Goal: Task Accomplishment & Management: Manage account settings

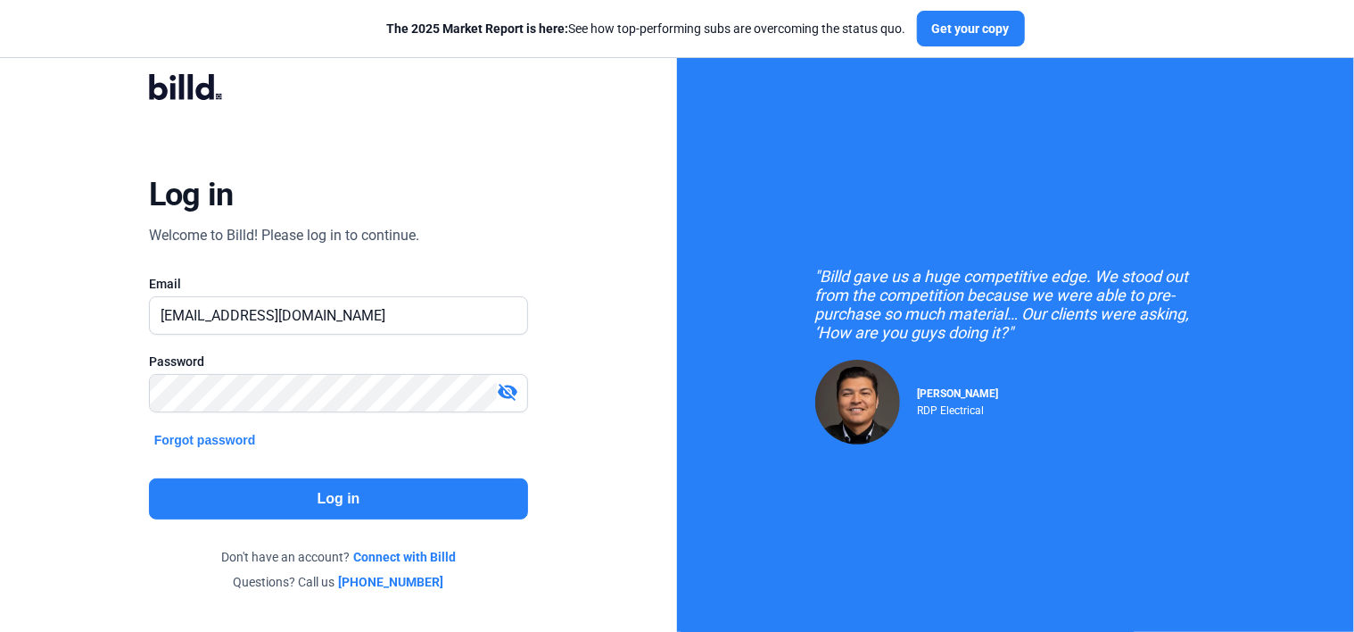
click at [338, 495] on button "Log in" at bounding box center [339, 498] width 380 height 41
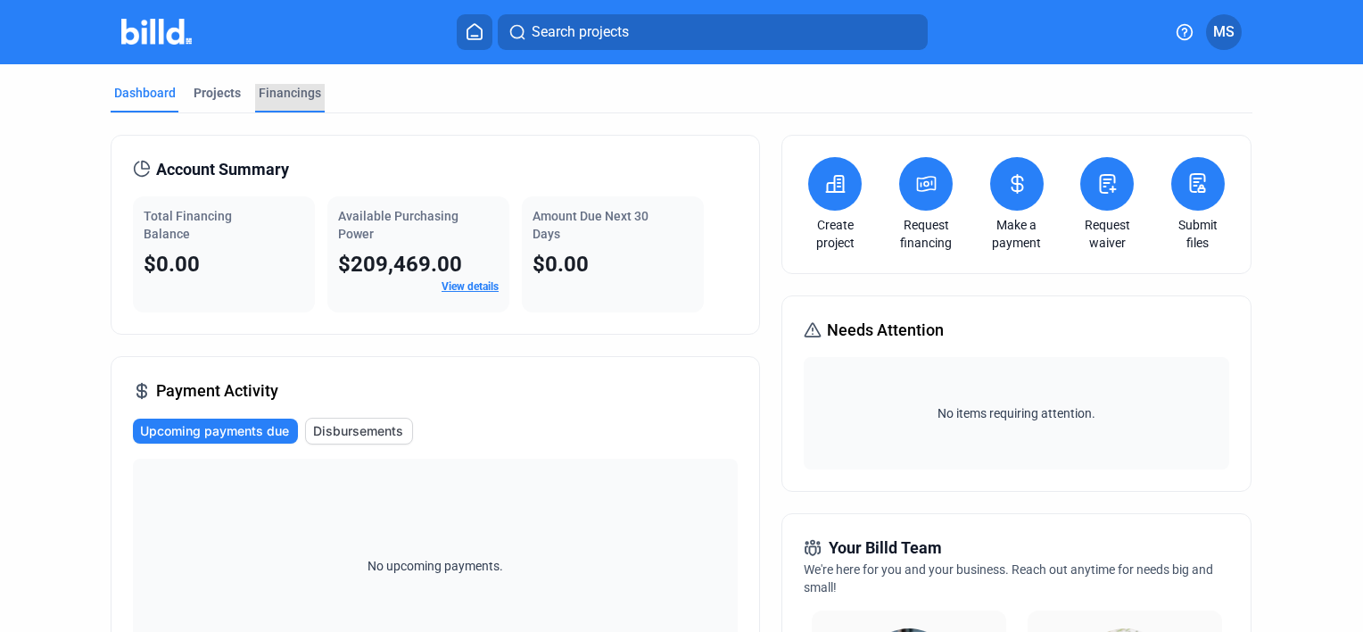
click at [285, 89] on div "Financings" at bounding box center [290, 93] width 62 height 18
